Goal: Navigation & Orientation: Go to known website

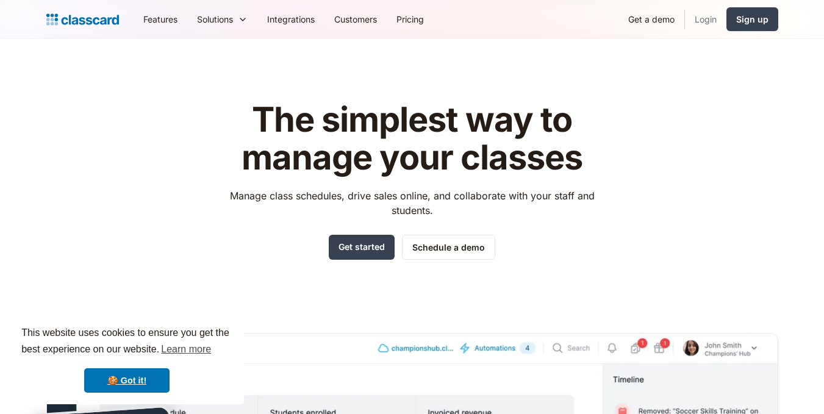
click at [711, 22] on link "Login" at bounding box center [705, 18] width 41 height 27
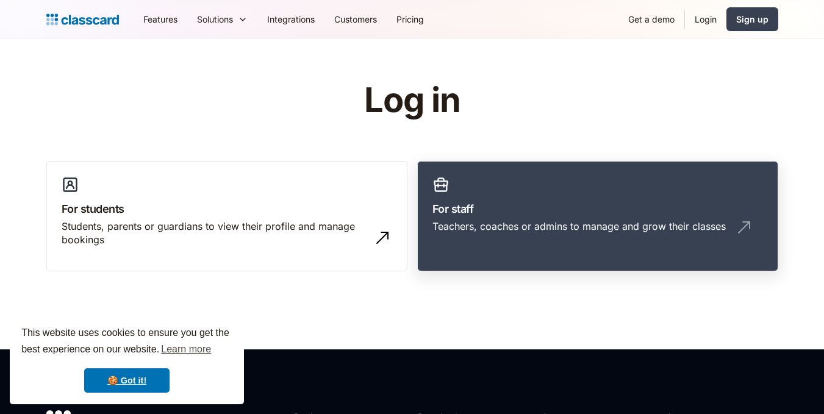
click at [526, 207] on h3 "For staff" at bounding box center [597, 209] width 330 height 16
